Goal: Transaction & Acquisition: Book appointment/travel/reservation

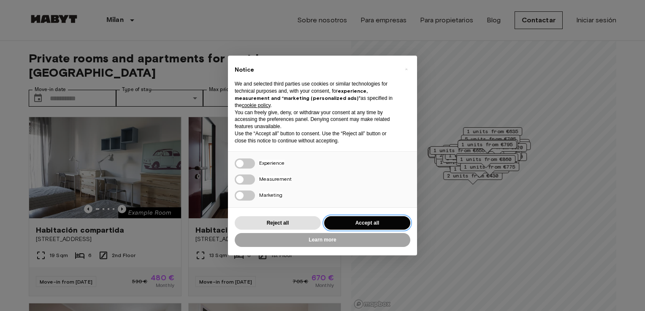
click at [356, 225] on button "Accept all" at bounding box center [367, 223] width 86 height 14
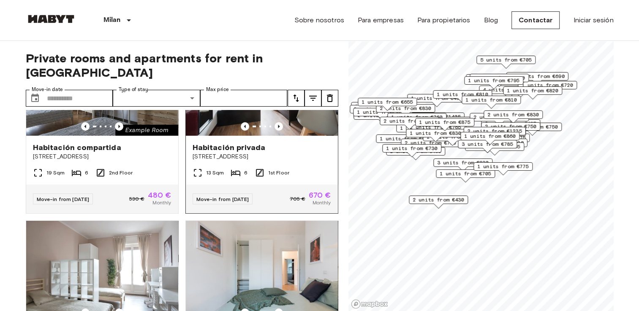
scroll to position [84, 0]
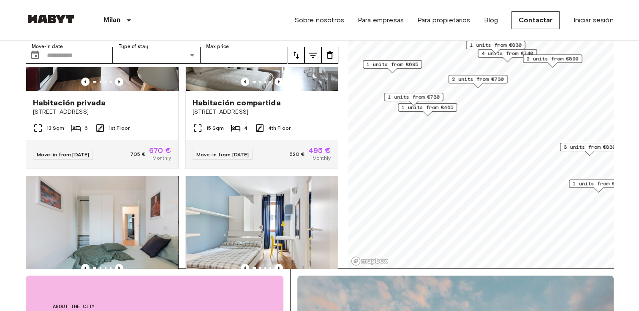
scroll to position [42, 0]
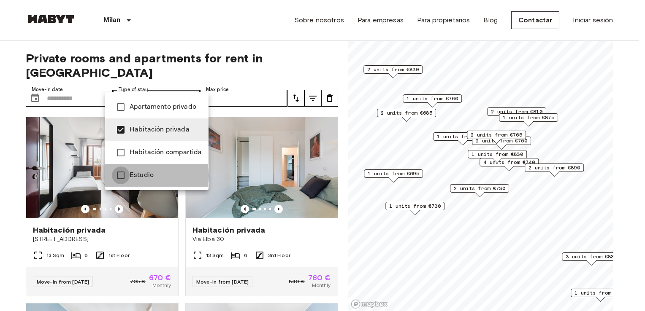
type input "**********"
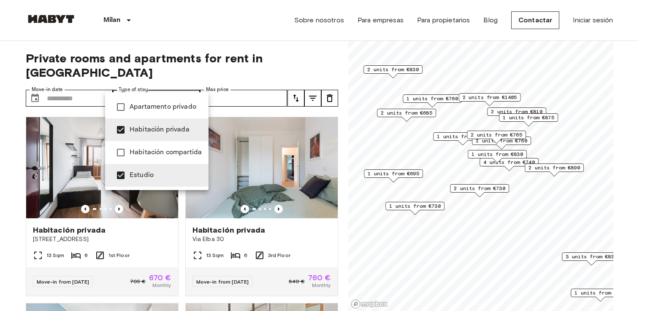
click at [9, 113] on div at bounding box center [322, 155] width 645 height 311
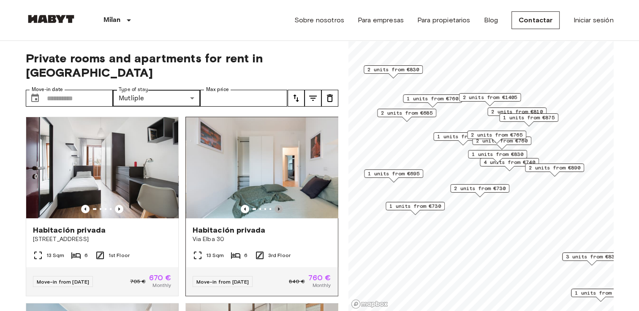
click at [274, 205] on icon "Previous image" at bounding box center [278, 209] width 8 height 8
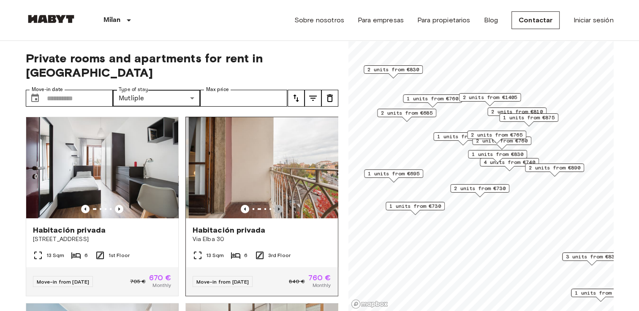
click at [274, 205] on icon "Previous image" at bounding box center [278, 209] width 8 height 8
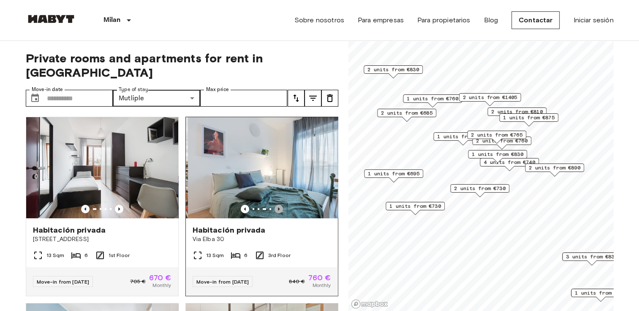
click at [274, 205] on icon "Previous image" at bounding box center [278, 209] width 8 height 8
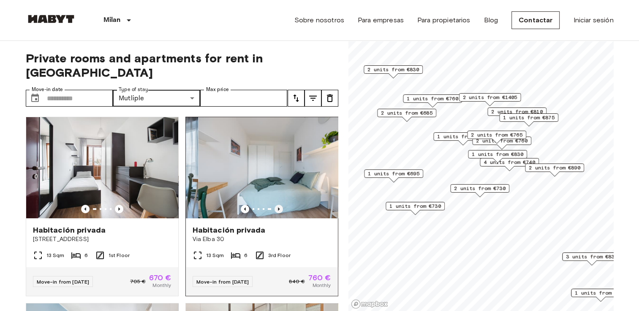
click at [274, 205] on icon "Previous image" at bounding box center [278, 209] width 8 height 8
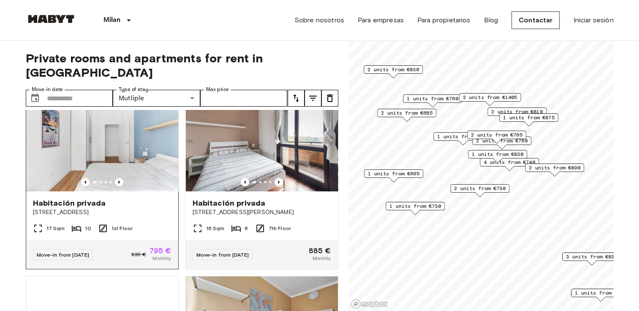
scroll to position [380, 0]
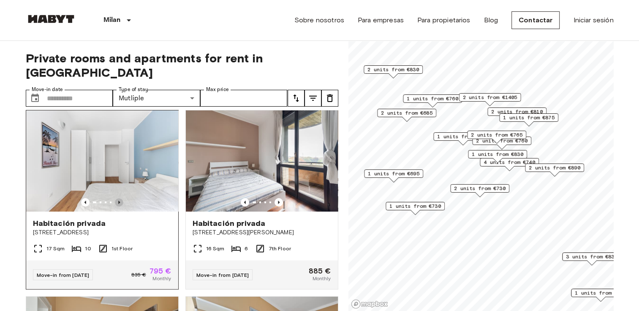
click at [118, 201] on icon "Previous image" at bounding box center [119, 202] width 2 height 3
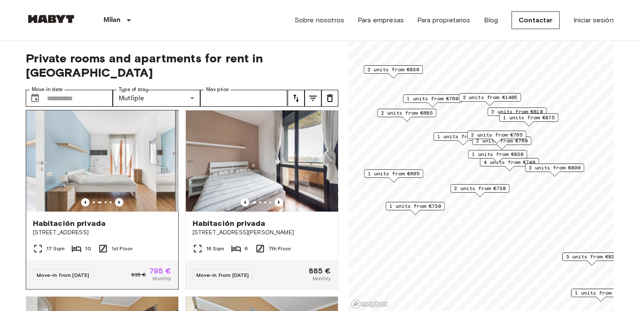
click at [118, 201] on icon "Previous image" at bounding box center [119, 202] width 2 height 3
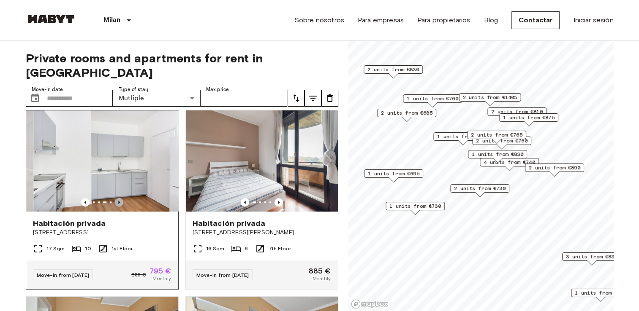
click at [118, 201] on icon "Previous image" at bounding box center [119, 202] width 2 height 3
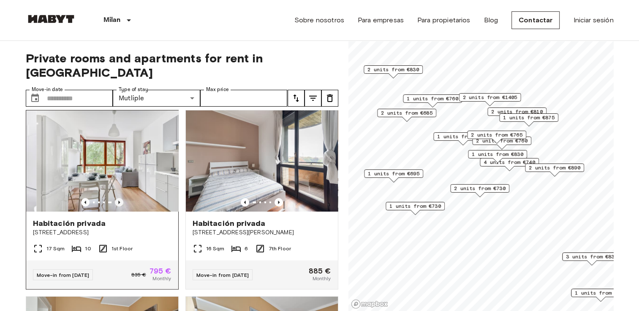
click at [118, 201] on icon "Previous image" at bounding box center [119, 202] width 2 height 3
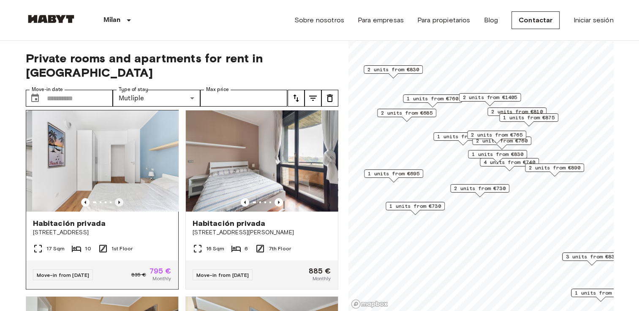
click at [118, 201] on icon "Previous image" at bounding box center [119, 202] width 2 height 3
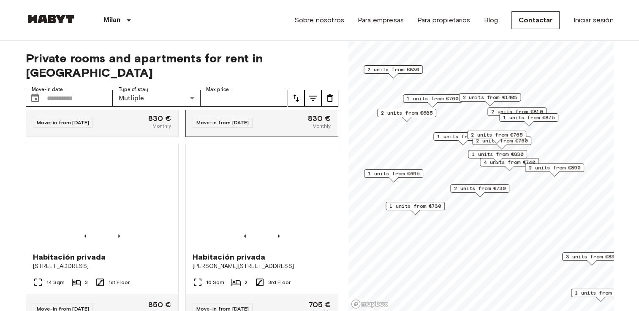
scroll to position [760, 0]
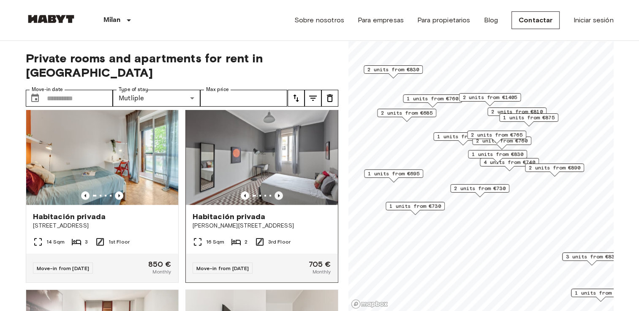
click at [274, 198] on icon "Previous image" at bounding box center [278, 196] width 8 height 8
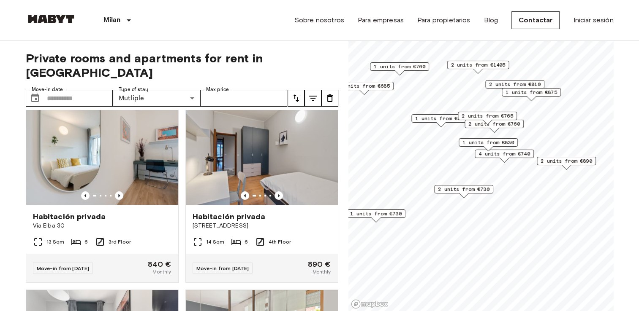
scroll to position [378, 0]
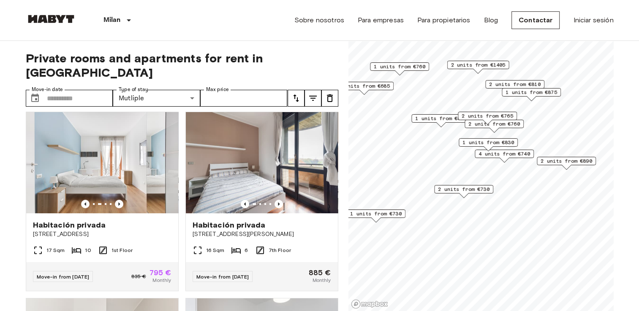
click at [463, 192] on span "2 units from €730" at bounding box center [463, 190] width 51 height 8
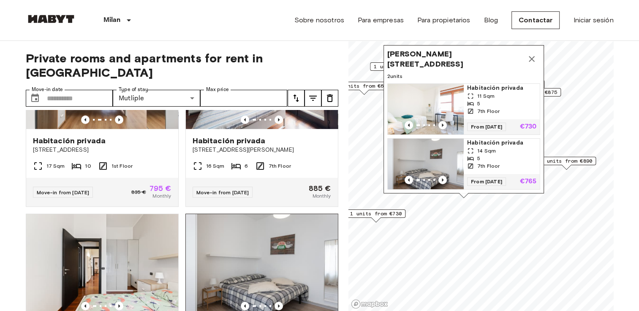
scroll to position [716, 0]
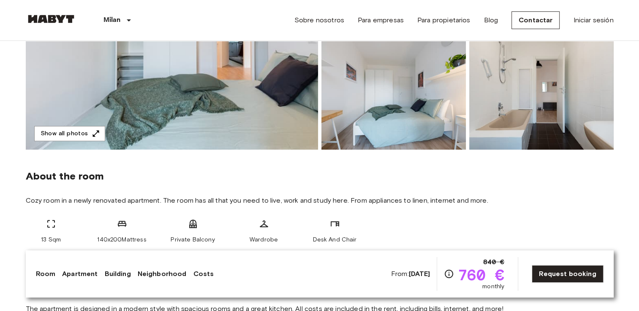
scroll to position [338, 0]
